Goal: Complete application form: Complete application form

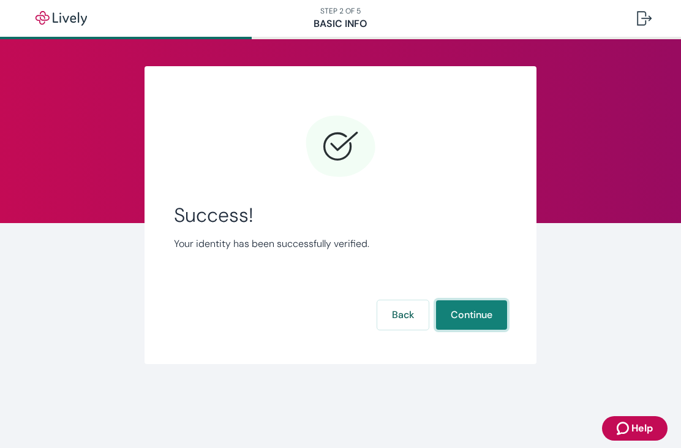
click at [487, 307] on button "Continue" at bounding box center [471, 314] width 71 height 29
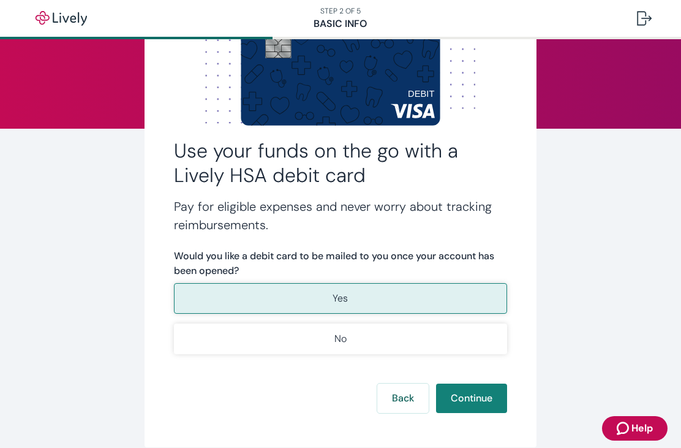
scroll to position [109, 0]
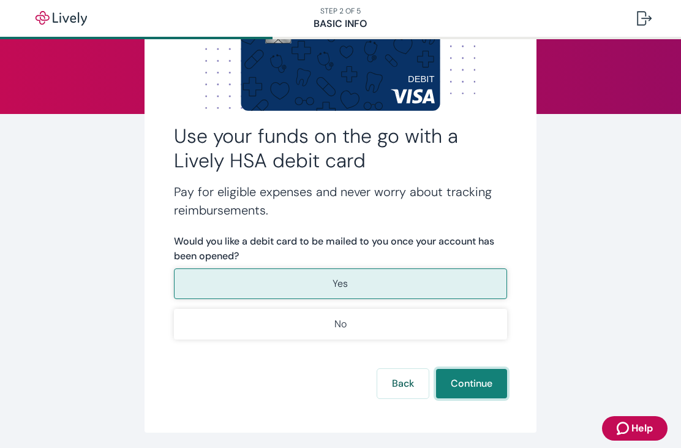
click at [491, 379] on button "Continue" at bounding box center [471, 383] width 71 height 29
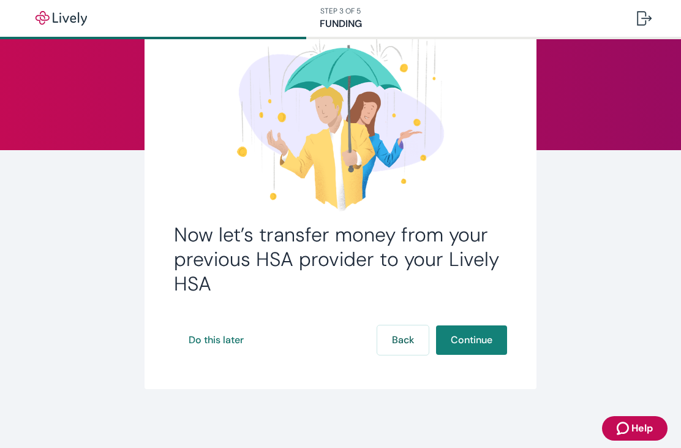
scroll to position [73, 0]
click at [484, 344] on button "Continue" at bounding box center [471, 339] width 71 height 29
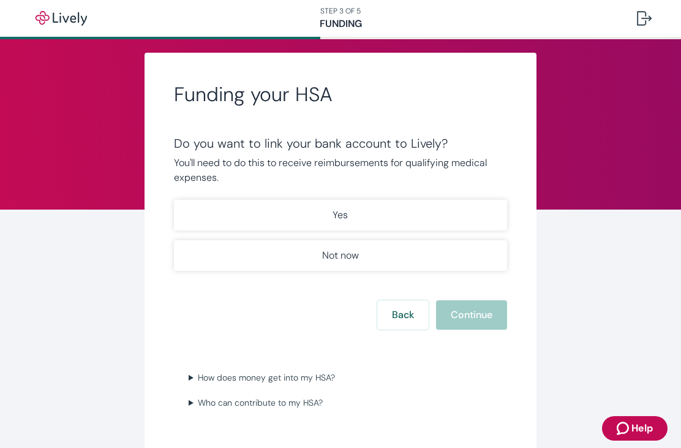
scroll to position [14, 0]
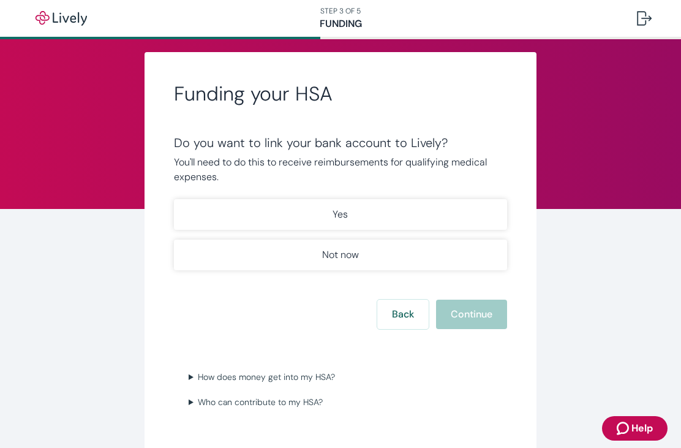
click at [473, 207] on button "Yes" at bounding box center [340, 214] width 333 height 31
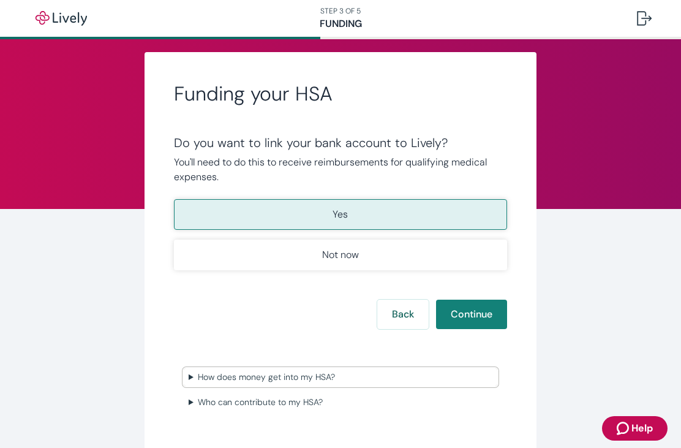
click at [309, 384] on summary "How does money get into my HSA?" at bounding box center [341, 377] width 314 height 18
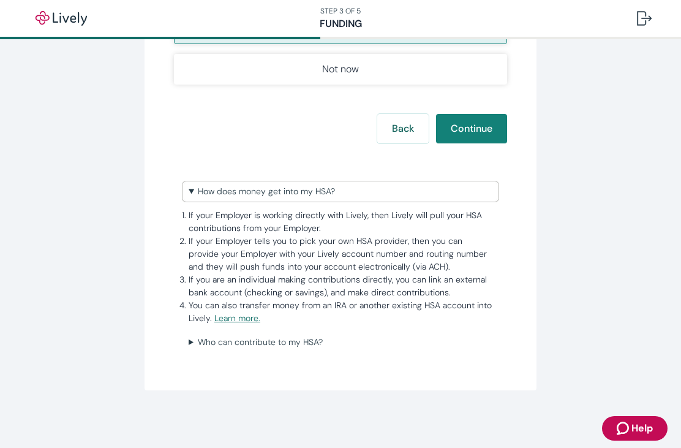
scroll to position [200, 0]
click at [325, 338] on summary "Who can contribute to my HSA?" at bounding box center [341, 342] width 314 height 18
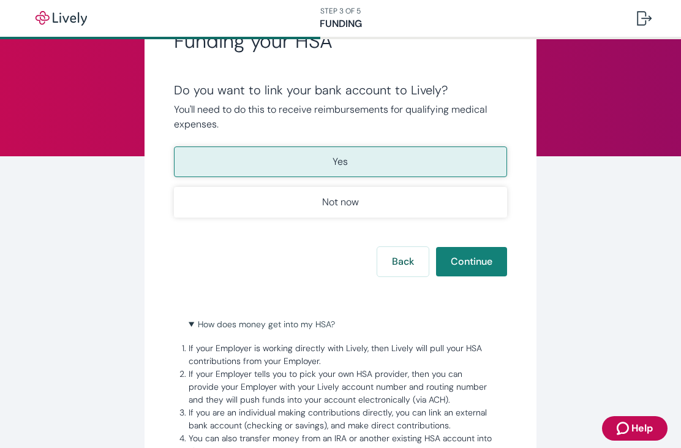
scroll to position [69, 0]
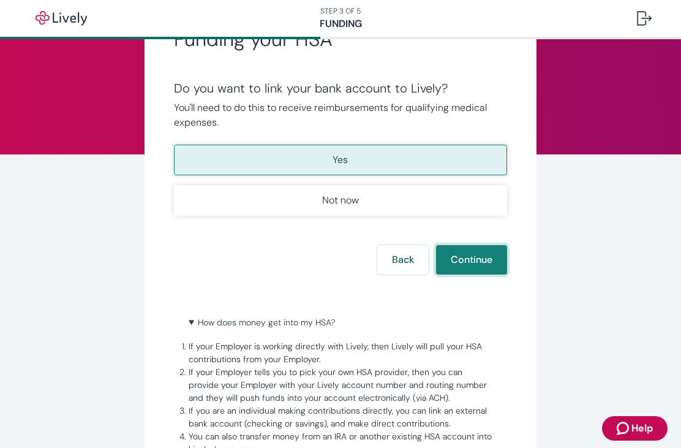
click at [484, 268] on button "Continue" at bounding box center [471, 259] width 71 height 29
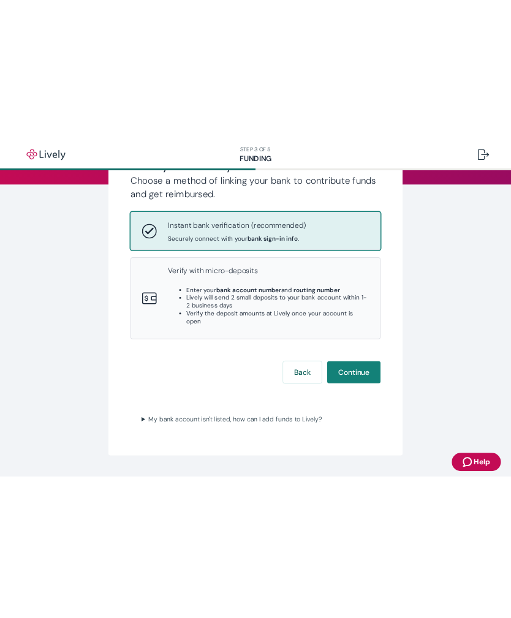
scroll to position [167, 0]
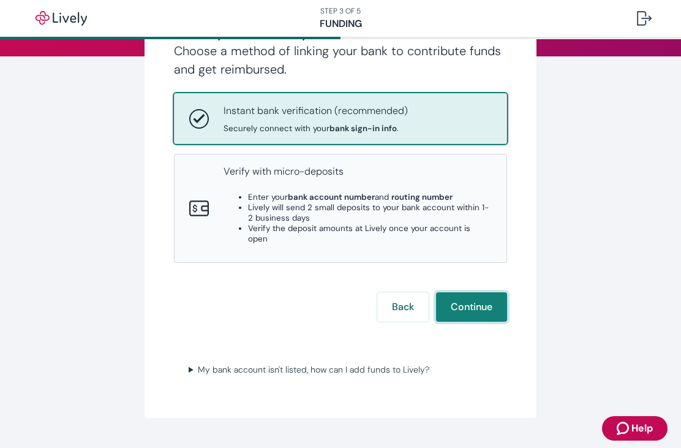
click at [486, 292] on button "Continue" at bounding box center [471, 306] width 71 height 29
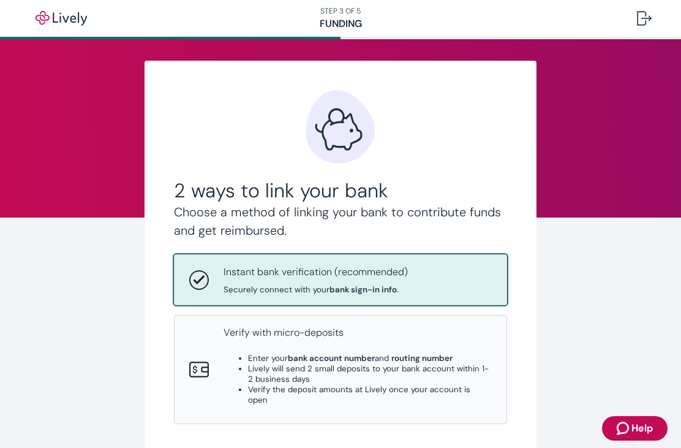
scroll to position [21, 0]
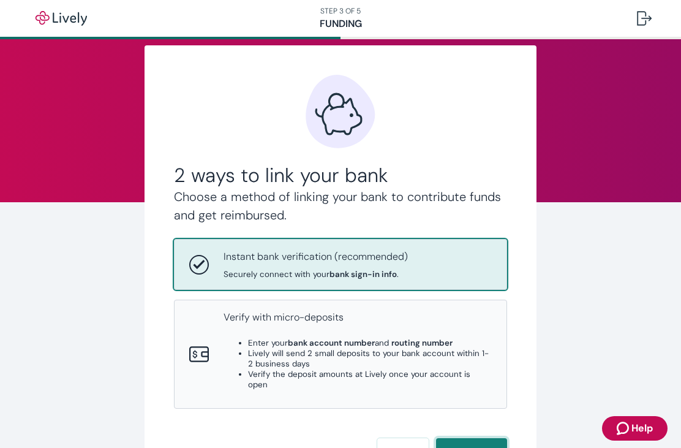
click at [472, 440] on button "Continue" at bounding box center [471, 452] width 71 height 29
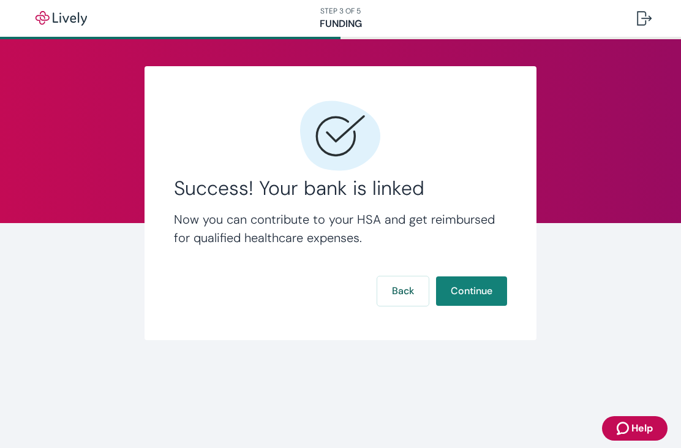
scroll to position [0, 0]
click at [487, 289] on button "Continue" at bounding box center [471, 290] width 71 height 29
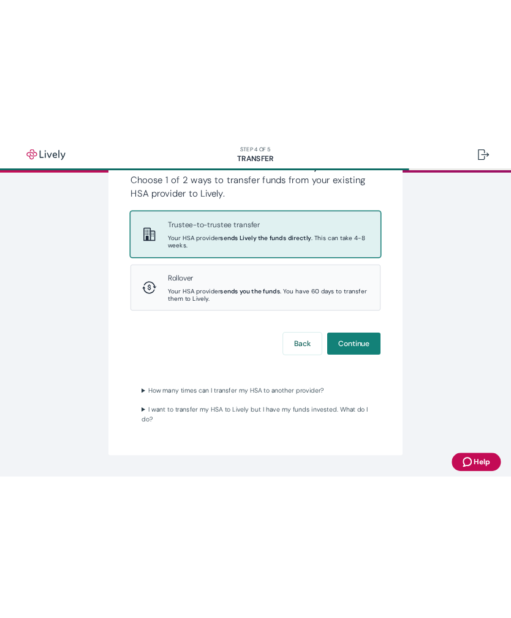
scroll to position [184, 0]
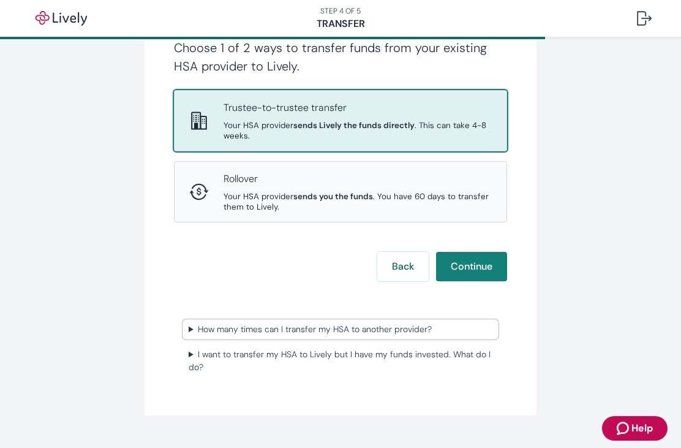
click at [397, 320] on summary "How many times can I transfer my HSA to another provider?" at bounding box center [341, 329] width 314 height 18
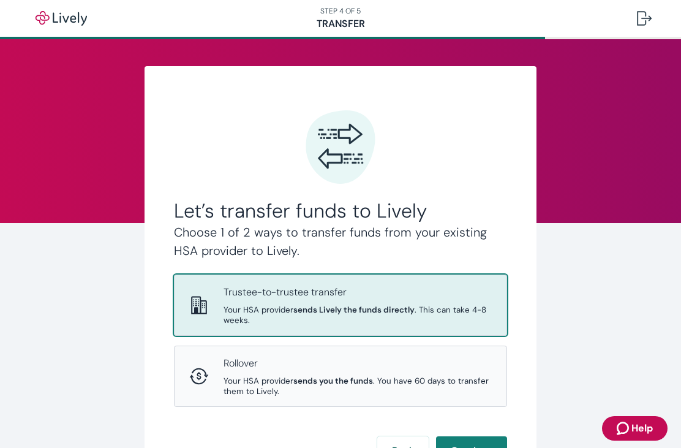
scroll to position [0, 0]
click at [601, 342] on div "Let’s transfer funds to Lively Choose 1 of 2 ways to transfer funds from your e…" at bounding box center [341, 354] width 588 height 577
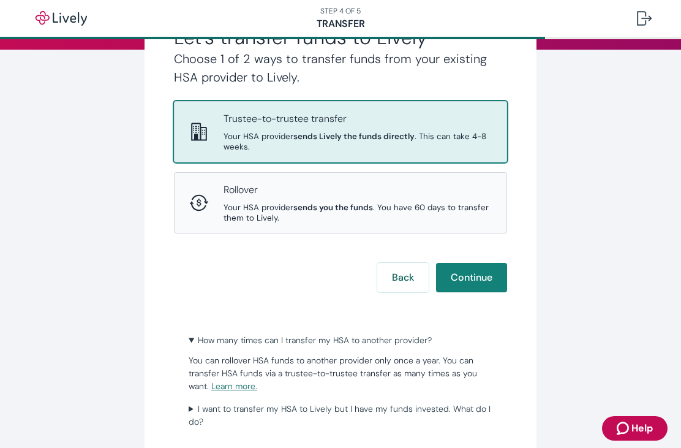
scroll to position [175, 0]
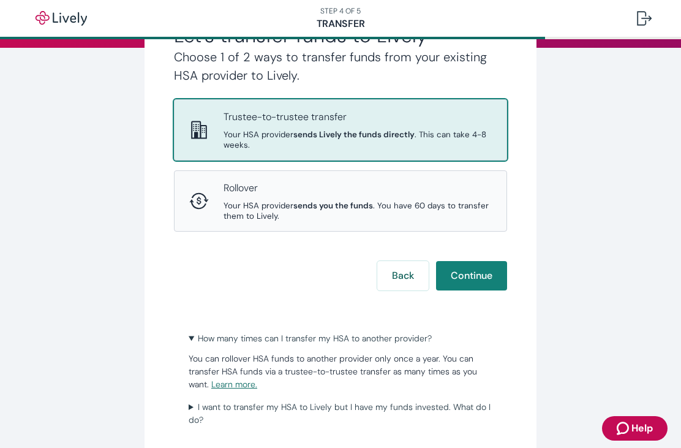
click at [632, 263] on div "Let’s transfer funds to Lively Choose 1 of 2 ways to transfer funds from your e…" at bounding box center [341, 179] width 588 height 577
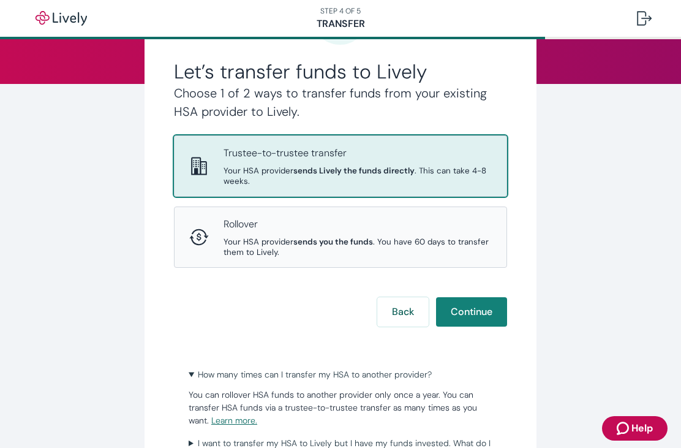
scroll to position [140, 0]
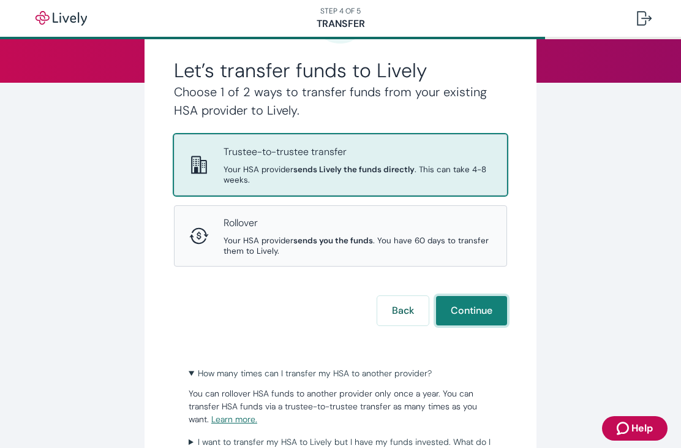
click at [496, 296] on button "Continue" at bounding box center [471, 310] width 71 height 29
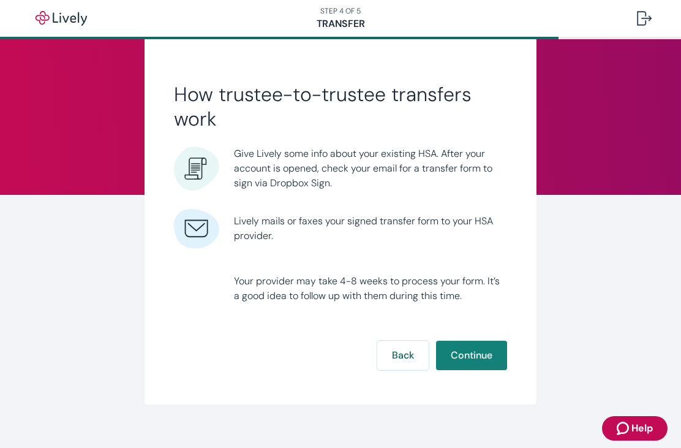
scroll to position [34, 0]
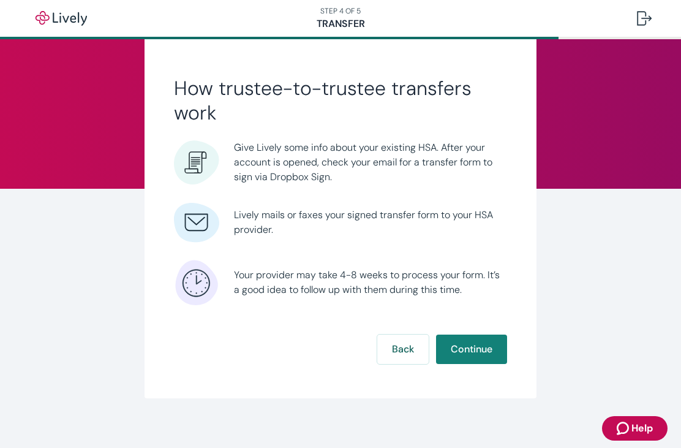
click at [497, 349] on button "Continue" at bounding box center [471, 349] width 71 height 29
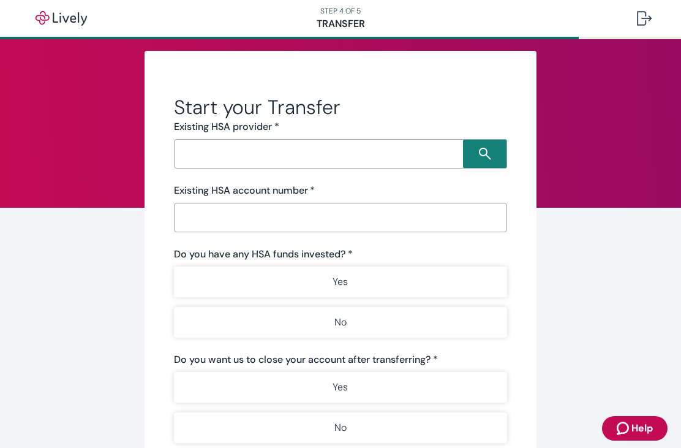
scroll to position [17, 0]
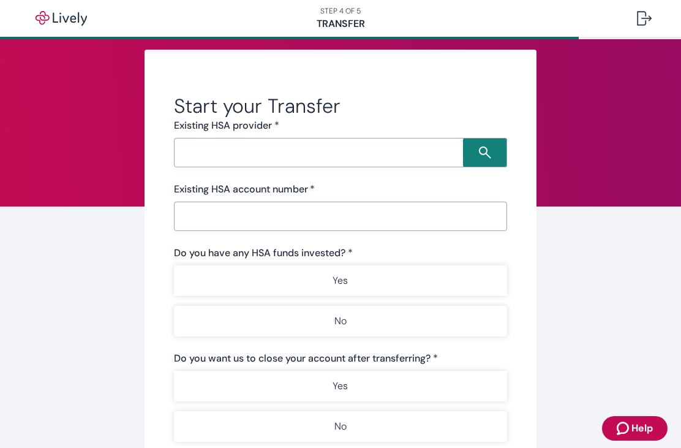
click at [396, 154] on input "Search input" at bounding box center [321, 152] width 286 height 17
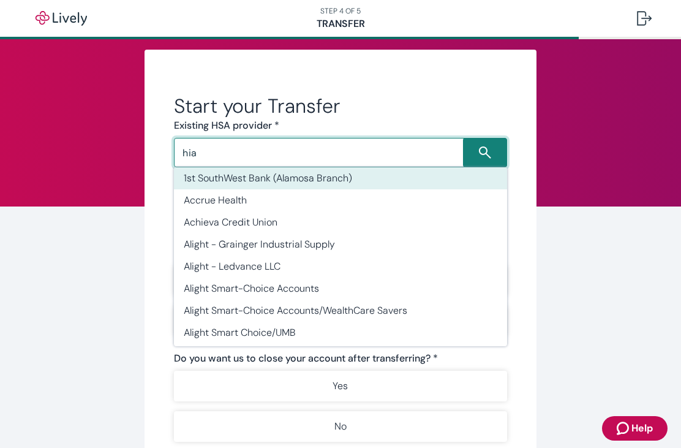
scroll to position [0, 0]
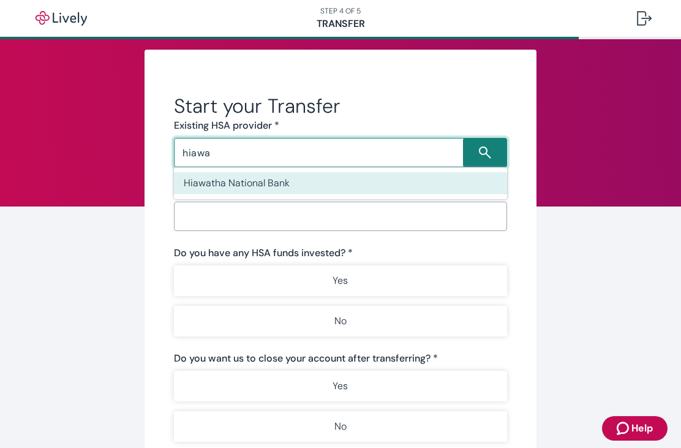
click at [387, 175] on li "Hiawatha National Bank" at bounding box center [340, 183] width 333 height 22
type input "Hiawatha National Bank"
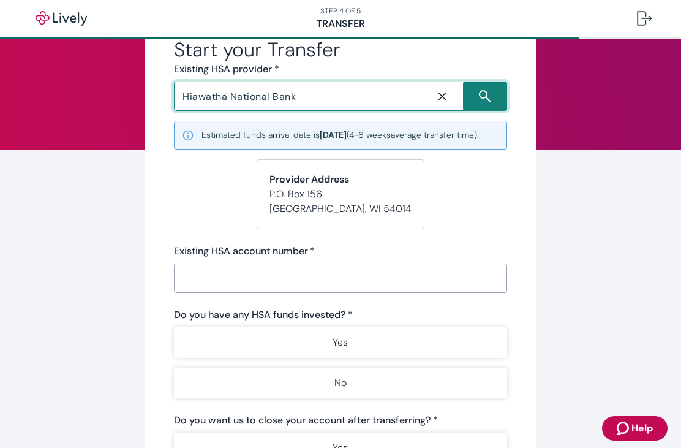
scroll to position [74, 0]
click at [606, 277] on div "Start your Transfer Existing HSA provider * Hiawatha National Bank ​ Estimated …" at bounding box center [341, 320] width 588 height 655
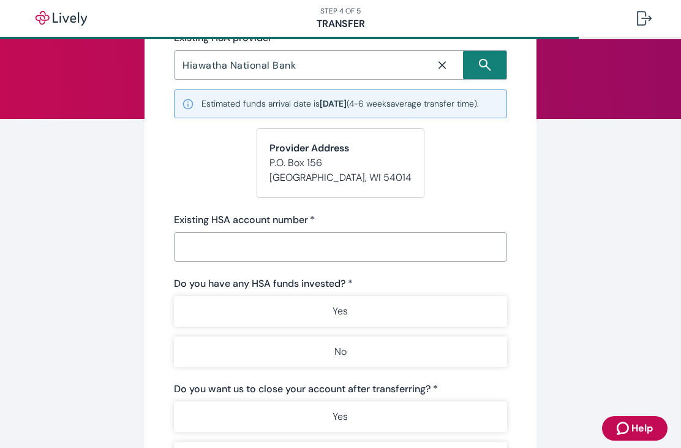
scroll to position [105, 0]
click at [463, 257] on input "Existing HSA account number   *" at bounding box center [340, 246] width 333 height 25
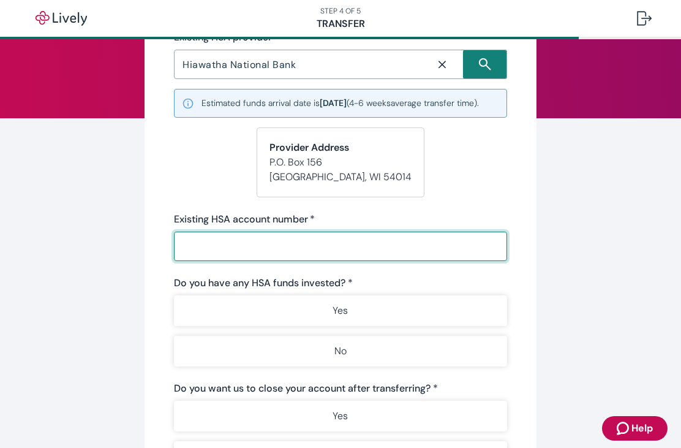
click at [458, 366] on button "No" at bounding box center [340, 351] width 333 height 31
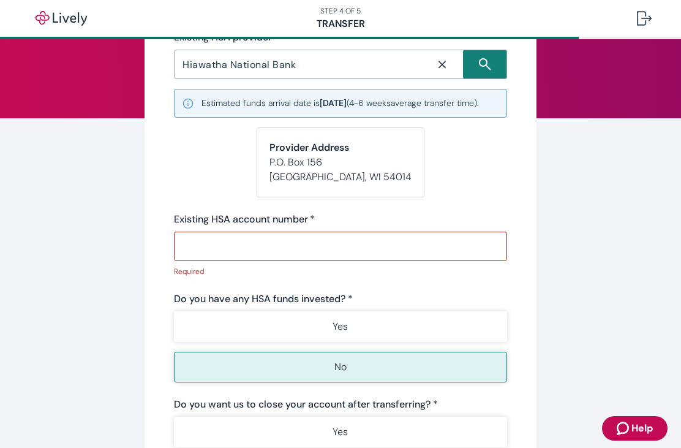
click at [459, 259] on input "Existing HSA account number   *" at bounding box center [340, 246] width 333 height 25
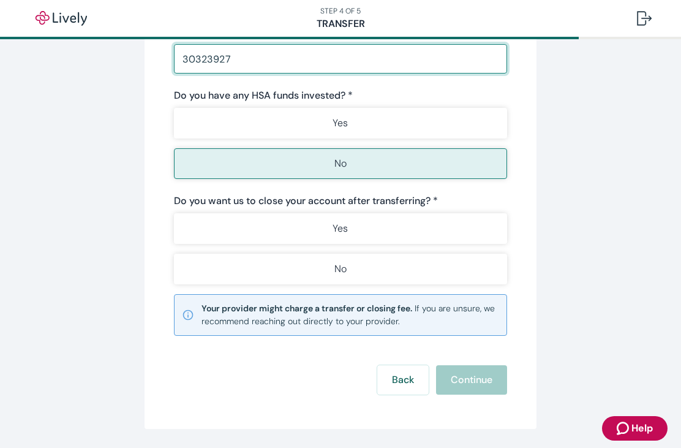
scroll to position [293, 0]
type input "30323927"
click at [475, 243] on button "Yes" at bounding box center [340, 228] width 333 height 31
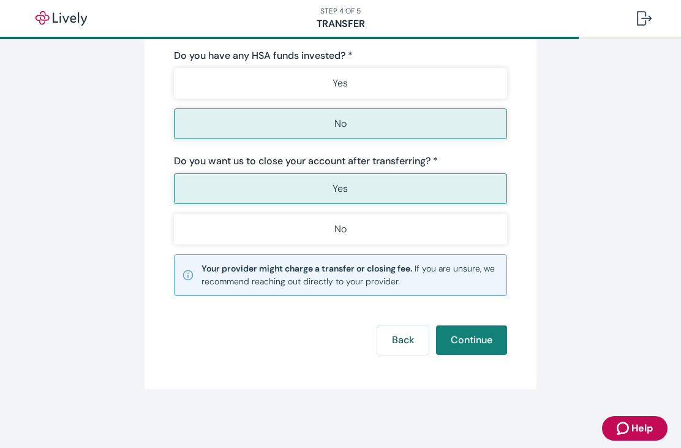
scroll to position [345, 0]
click at [488, 342] on button "Continue" at bounding box center [471, 339] width 71 height 29
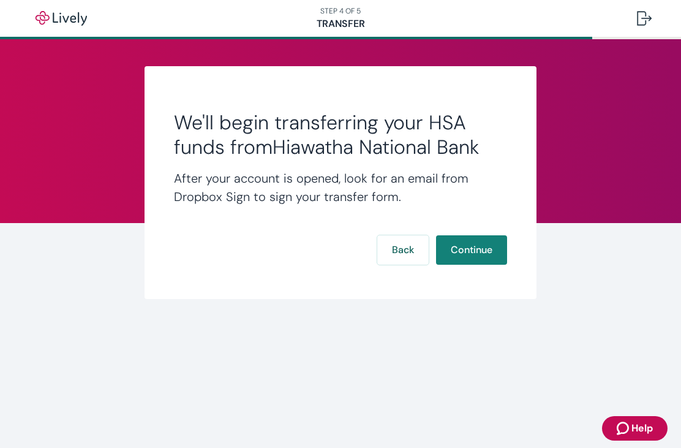
click at [483, 249] on button "Continue" at bounding box center [471, 249] width 71 height 29
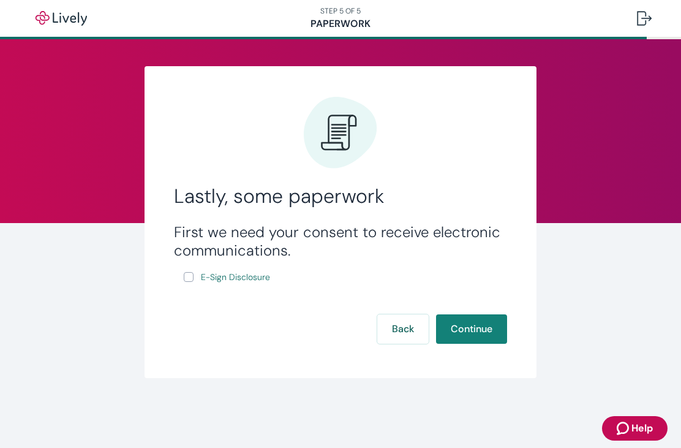
click at [191, 273] on input "E-Sign Disclosure" at bounding box center [189, 277] width 10 height 10
checkbox input "true"
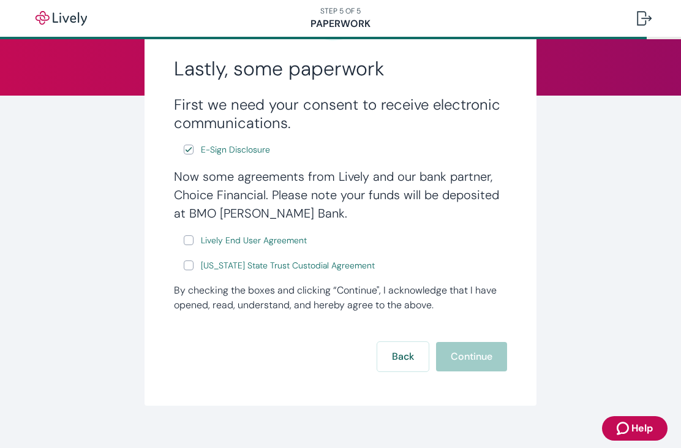
scroll to position [128, 0]
click at [191, 240] on input "Lively End User Agreement" at bounding box center [189, 240] width 10 height 10
checkbox input "true"
click at [196, 259] on label "[US_STATE] State Trust Custodial Agreement" at bounding box center [281, 264] width 194 height 15
click at [194, 260] on input "[US_STATE] State Trust Custodial Agreement" at bounding box center [189, 265] width 10 height 10
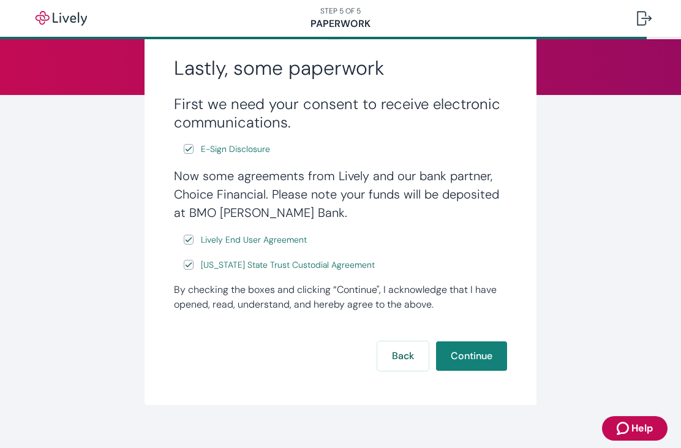
click at [187, 267] on input "[US_STATE] State Trust Custodial Agreement" at bounding box center [189, 265] width 10 height 10
click at [193, 263] on input "[US_STATE] State Trust Custodial Agreement" at bounding box center [189, 265] width 10 height 10
checkbox input "true"
click at [482, 354] on button "Continue" at bounding box center [471, 355] width 71 height 29
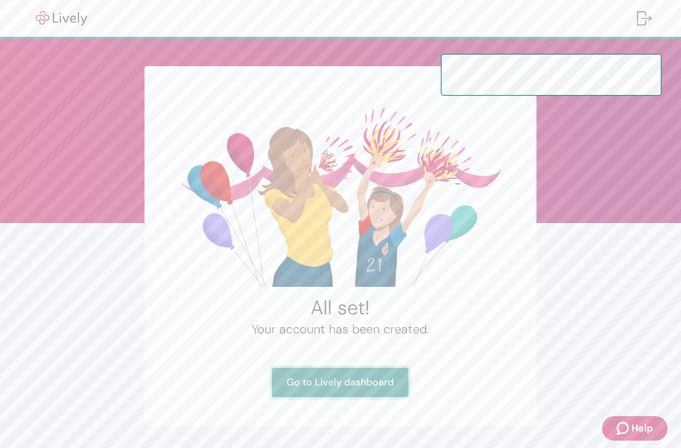
click at [379, 383] on link "Go to Lively dashboard" at bounding box center [340, 382] width 137 height 29
